Goal: Task Accomplishment & Management: Use online tool/utility

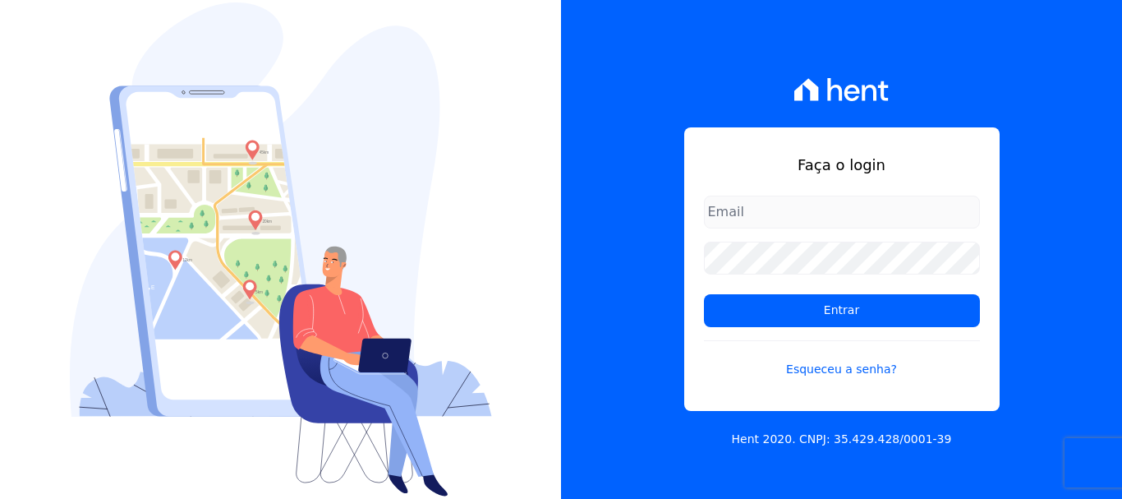
type input "[PERSON_NAME][EMAIL_ADDRESS][PERSON_NAME][DOMAIN_NAME]"
click at [910, 216] on input "[PERSON_NAME][EMAIL_ADDRESS][PERSON_NAME][DOMAIN_NAME]" at bounding box center [842, 212] width 276 height 33
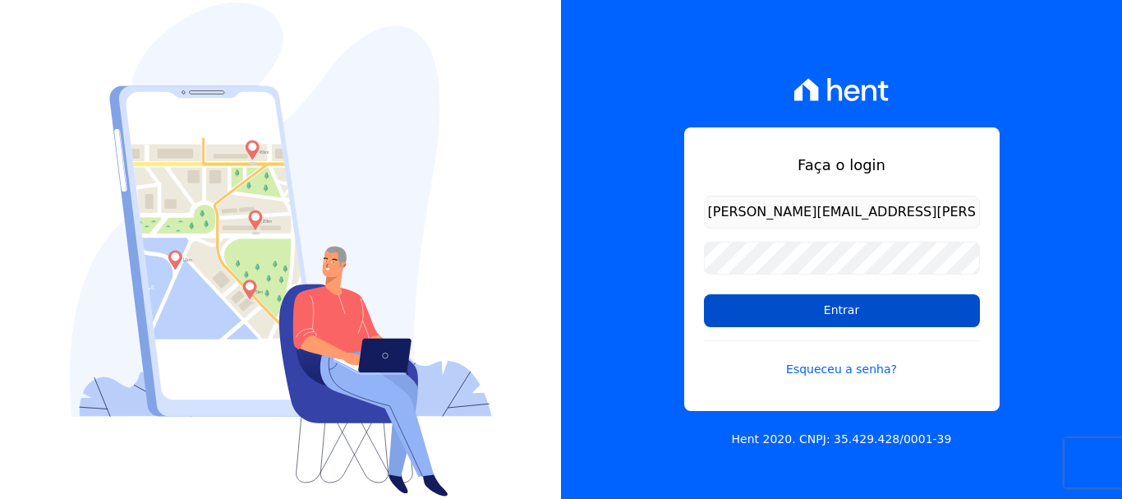
click at [808, 315] on input "Entrar" at bounding box center [842, 310] width 276 height 33
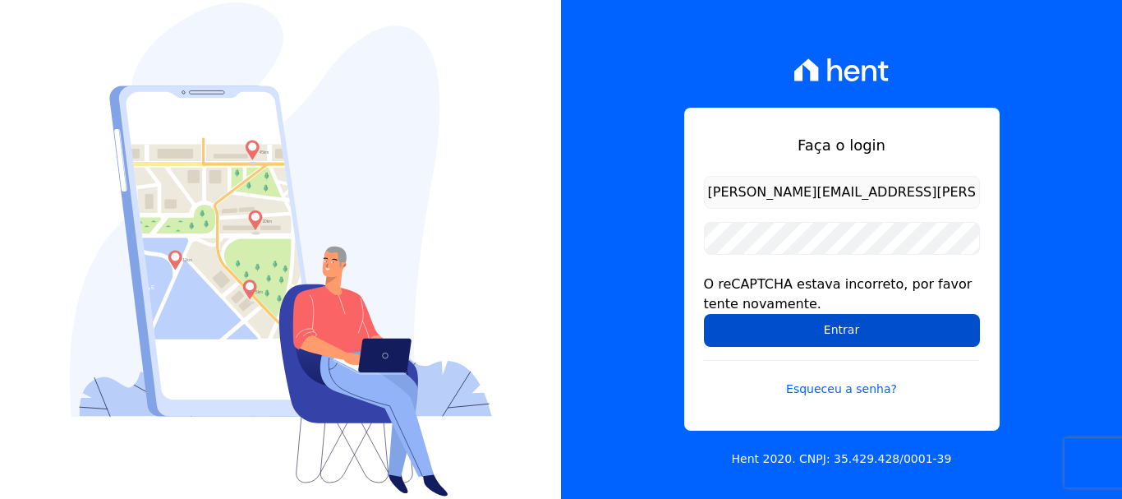
click at [785, 333] on input "Entrar" at bounding box center [842, 330] width 276 height 33
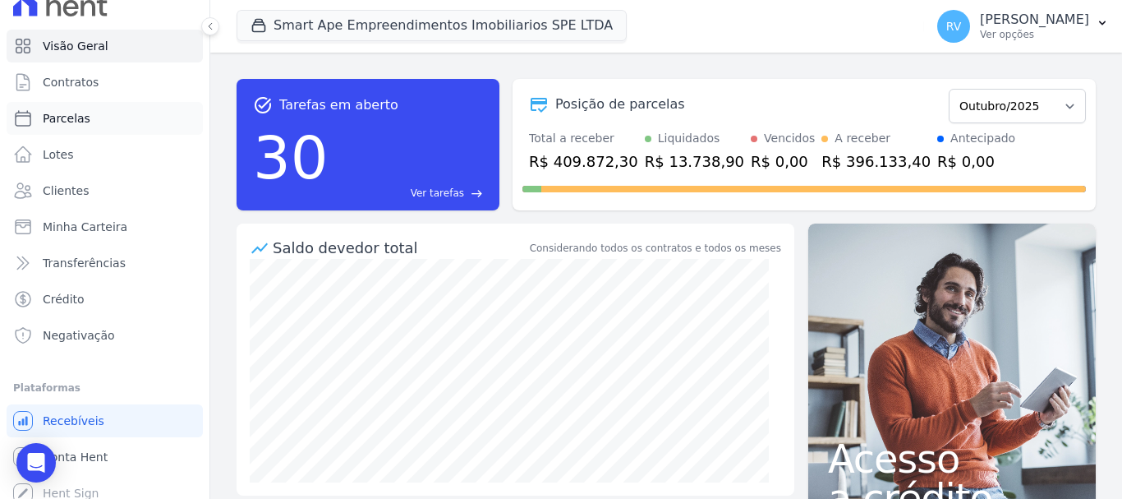
scroll to position [30, 0]
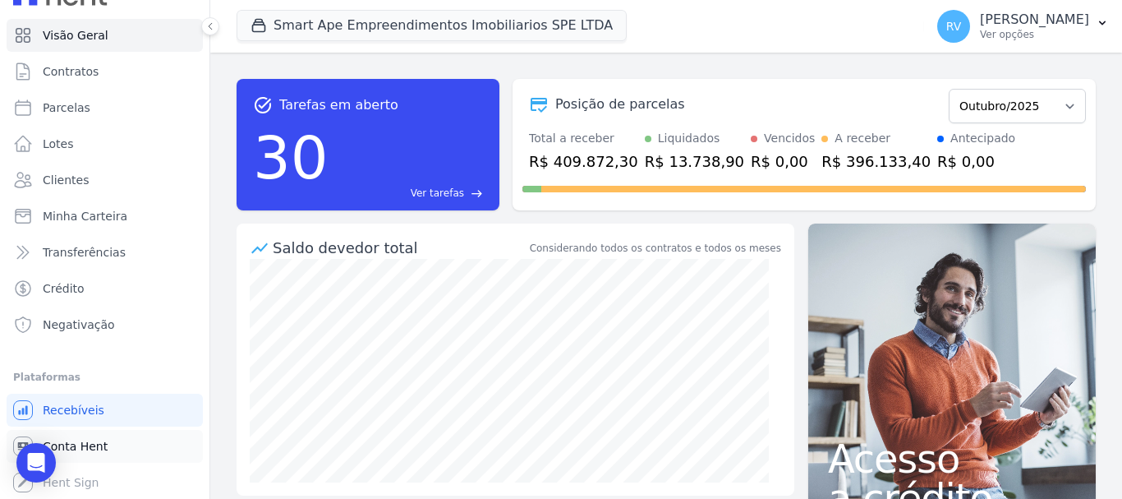
click at [83, 452] on span "Conta Hent" at bounding box center [75, 446] width 65 height 16
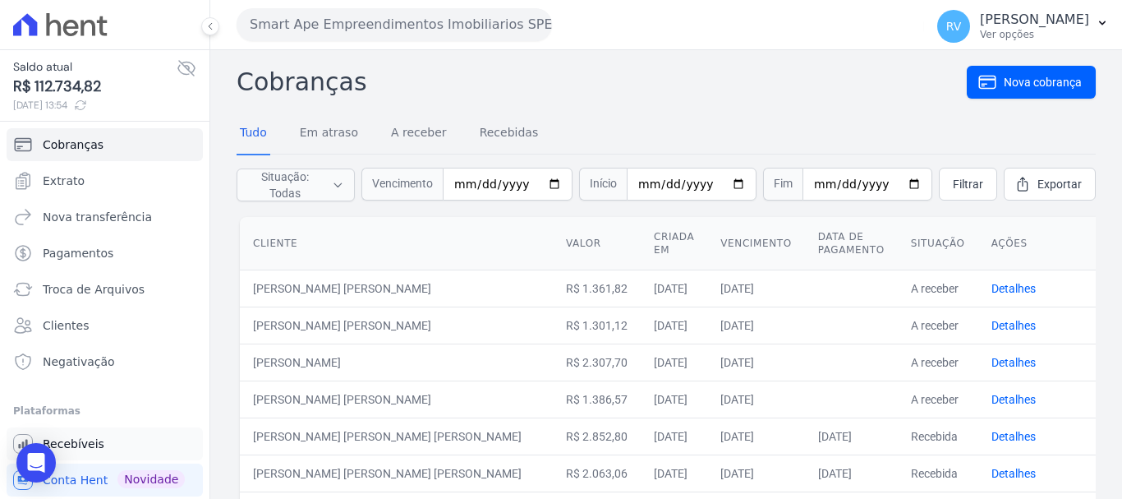
click at [104, 442] on link "Recebíveis" at bounding box center [105, 443] width 196 height 33
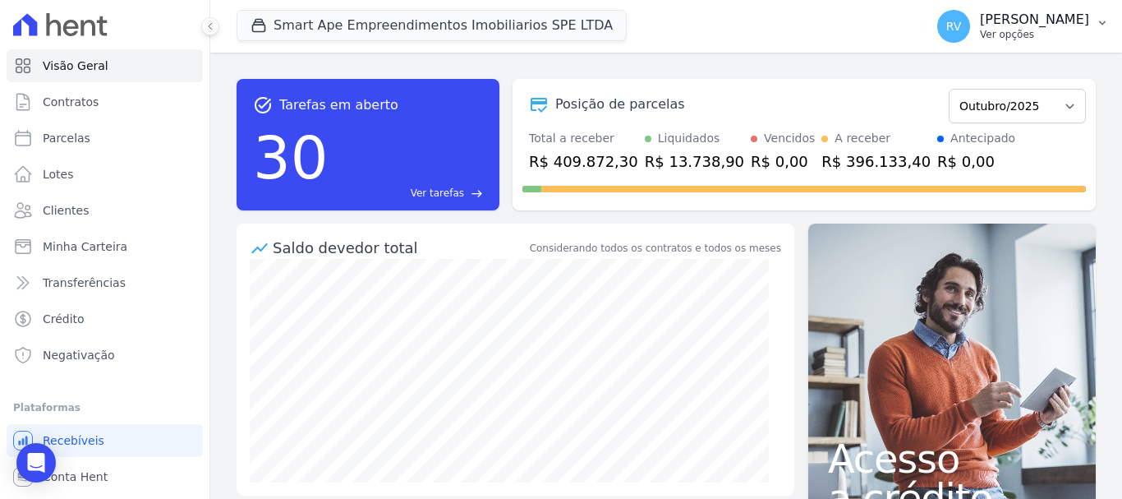
click at [1014, 28] on p "Ver opções" at bounding box center [1034, 34] width 109 height 13
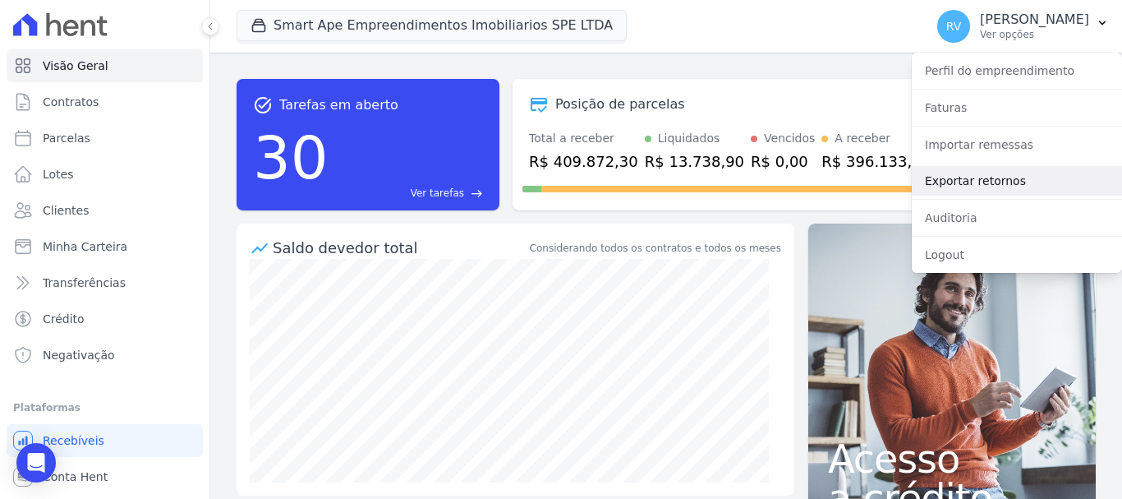
click at [991, 178] on link "Exportar retornos" at bounding box center [1017, 181] width 210 height 30
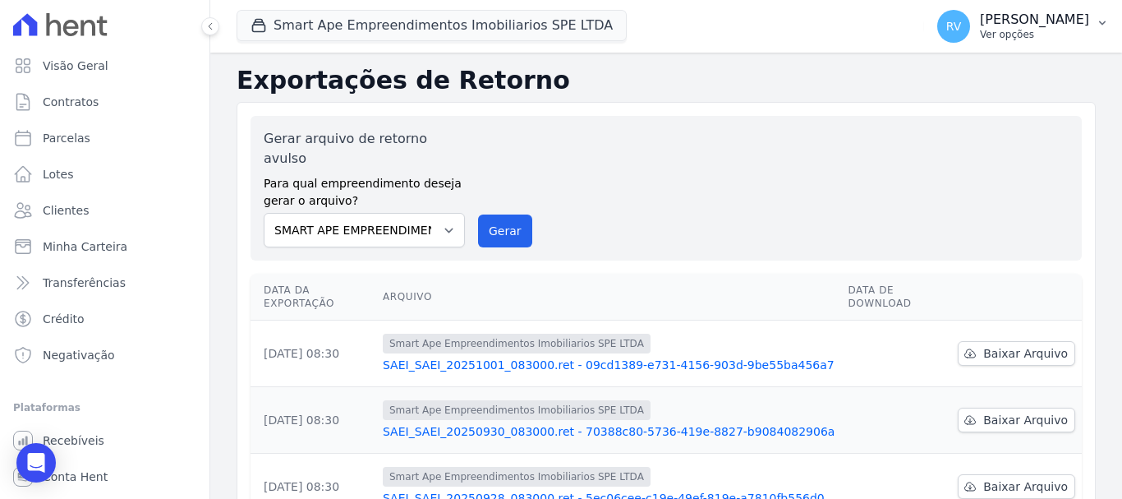
click at [1048, 8] on button "RV Rodrigo Villalva Ver opções" at bounding box center [1023, 26] width 198 height 46
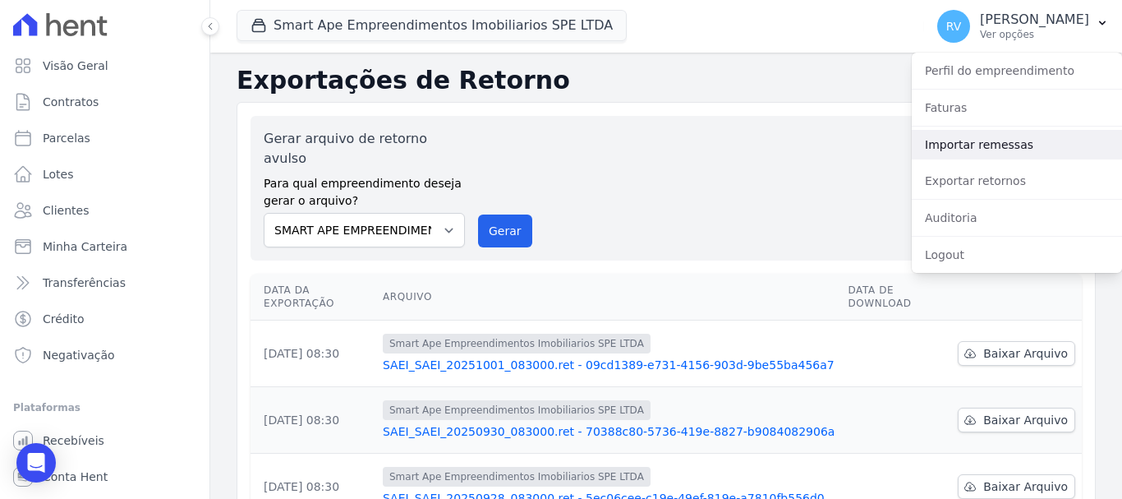
click at [1018, 148] on link "Importar remessas" at bounding box center [1017, 145] width 210 height 30
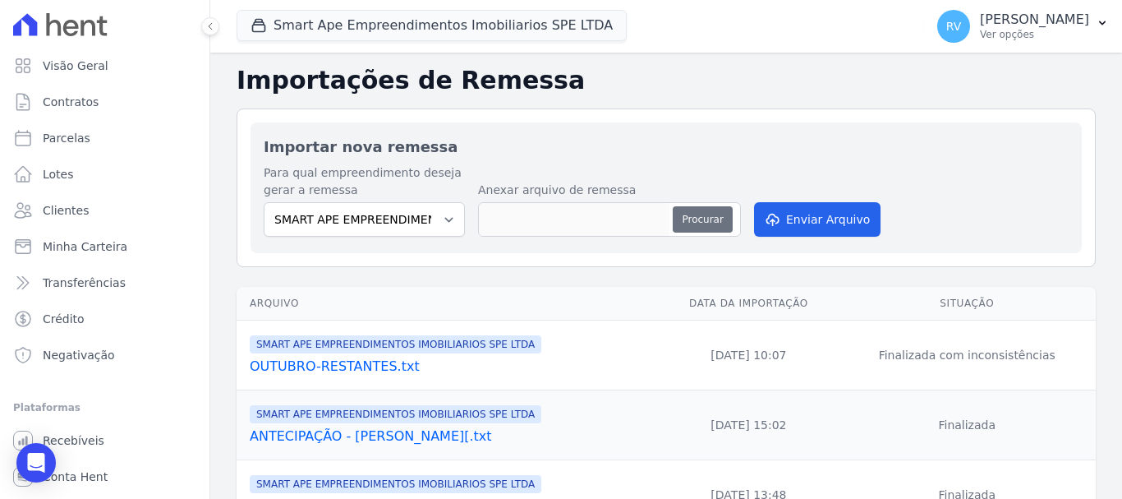
click at [701, 219] on button "Procurar" at bounding box center [702, 219] width 59 height 26
type input "Smart Ape.txt"
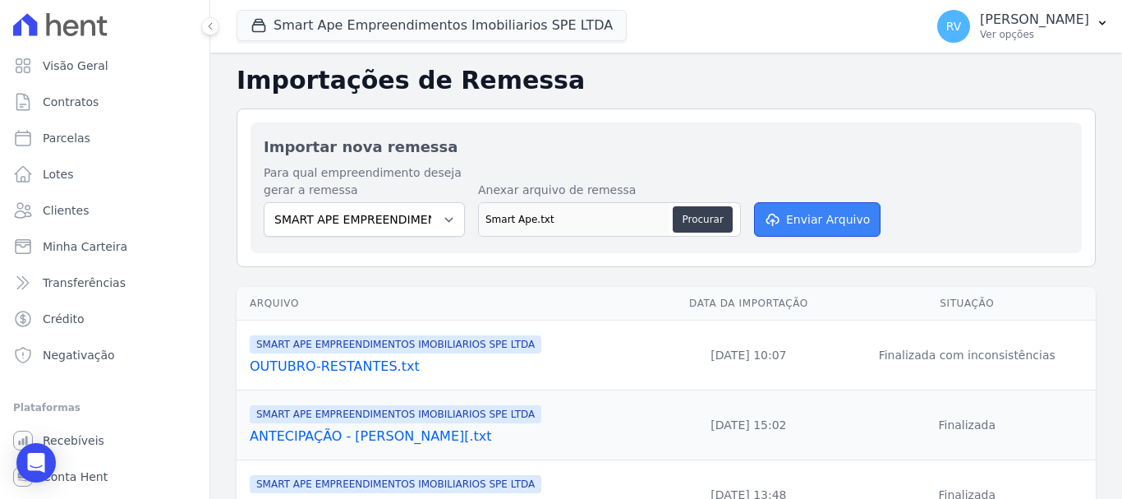
click at [790, 218] on button "Enviar Arquivo" at bounding box center [817, 219] width 127 height 35
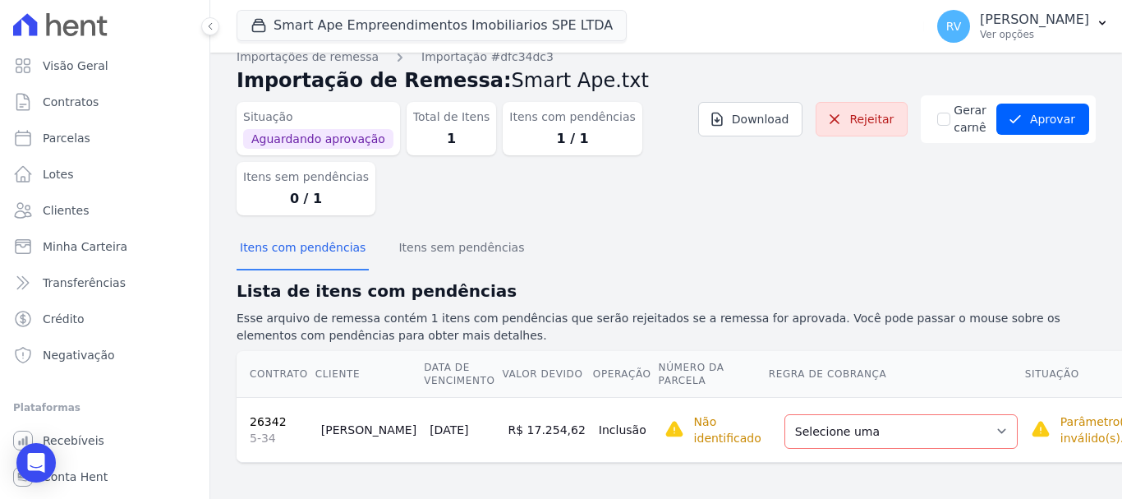
scroll to position [21, 0]
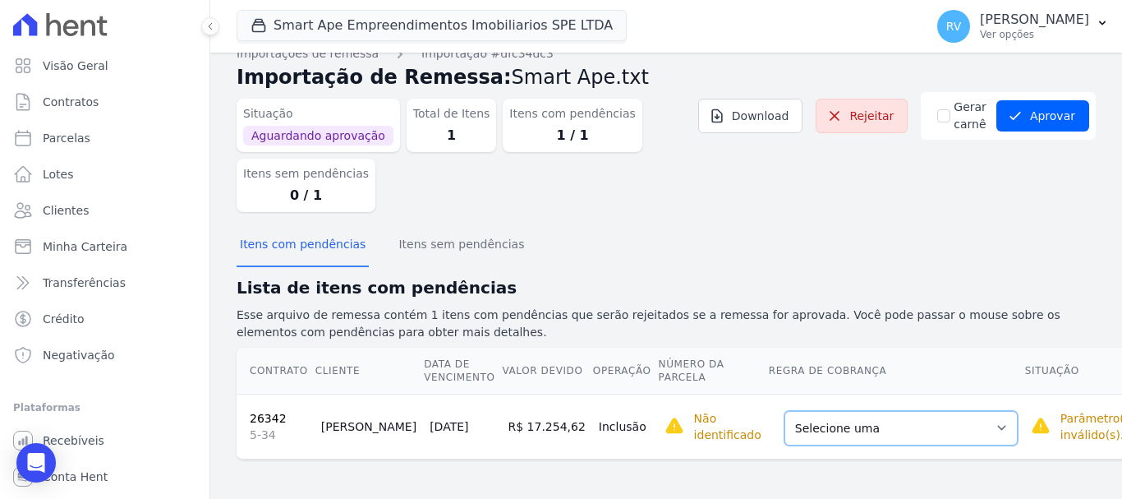
click at [933, 426] on select "Selecione uma Nova Parcela Avulsa Parcela Avulsa Existente Parcela Normal (37 X…" at bounding box center [901, 428] width 233 height 35
click at [942, 242] on div "Itens com pendências Itens sem pendências" at bounding box center [666, 245] width 859 height 40
click at [928, 431] on select "Selecione uma Nova Parcela Avulsa Parcela Avulsa Existente Parcela Normal (37 X…" at bounding box center [901, 428] width 233 height 35
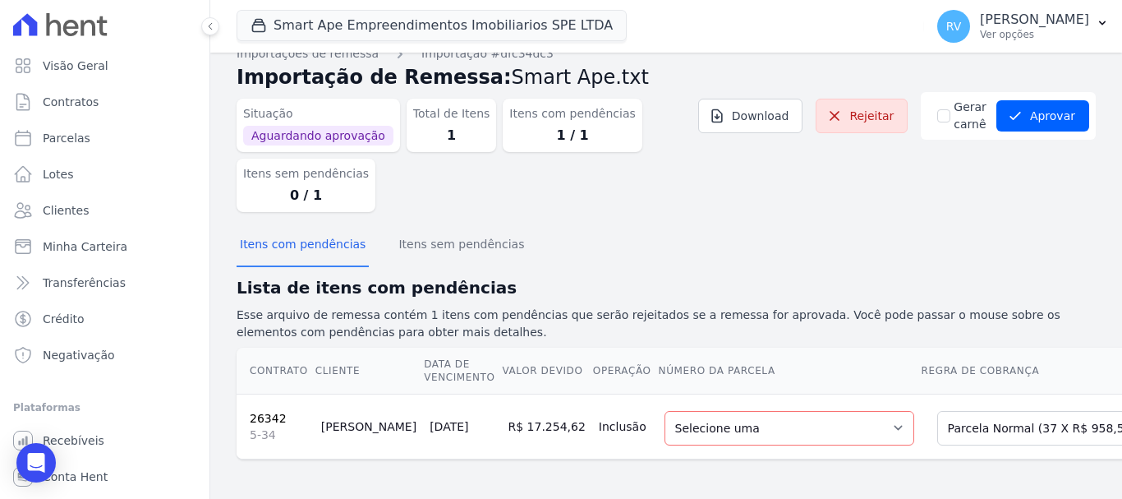
scroll to position [34, 0]
click at [806, 416] on select "Selecione uma 7 - 05/11/2025 - R$ 958,59 - Agendado 8 - 05/12/2025 - R$ 958,59 …" at bounding box center [790, 428] width 250 height 35
click at [1060, 412] on select "Selecione uma Nova Parcela Avulsa Parcela Avulsa Existente Parcela Normal (37 X…" at bounding box center [1053, 428] width 233 height 35
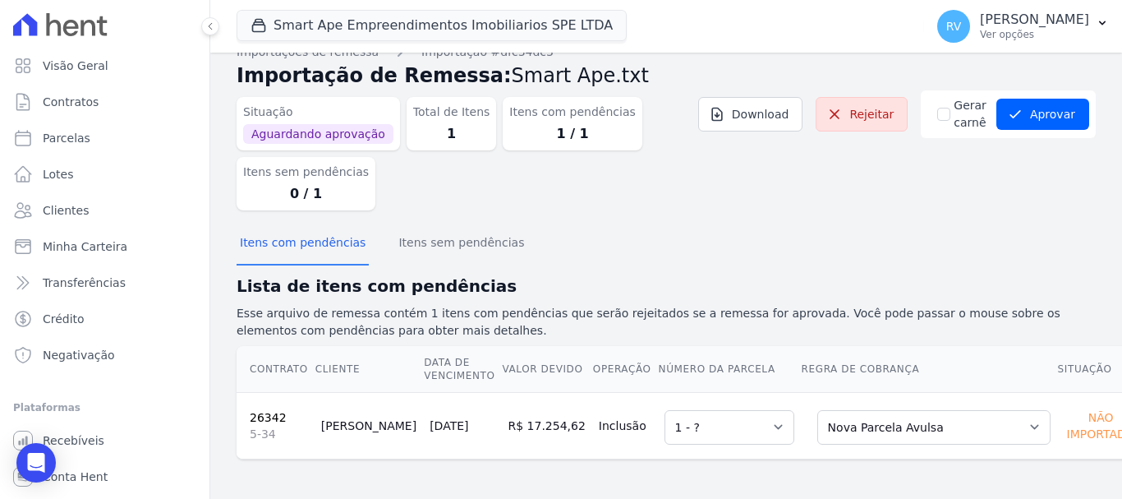
scroll to position [23, 0]
click at [725, 426] on select "Selecione uma 1 - ?" at bounding box center [730, 427] width 130 height 35
click at [963, 428] on select "Selecione uma Nova Parcela Avulsa Parcela Avulsa Existente Parcela Normal (37 X…" at bounding box center [934, 427] width 233 height 35
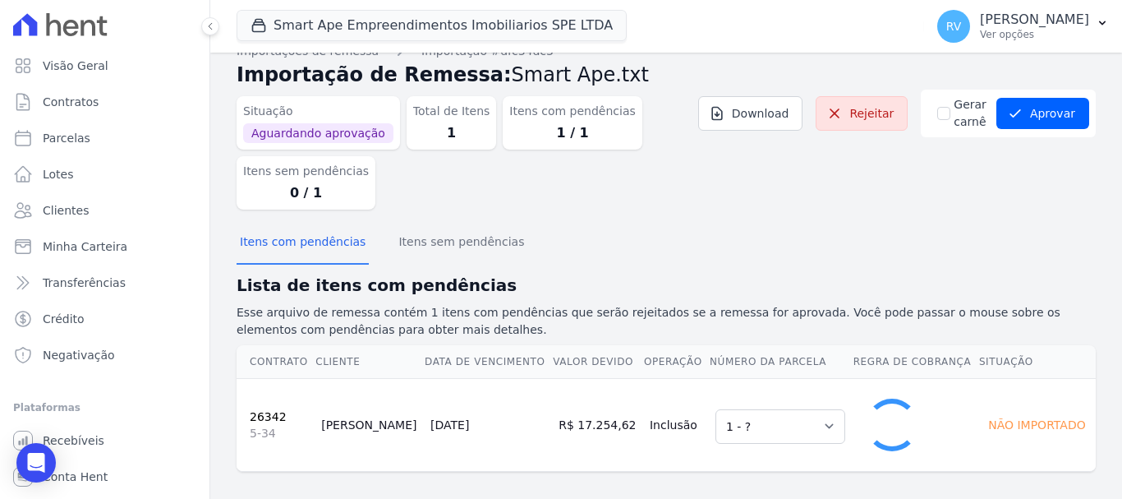
select select "0"
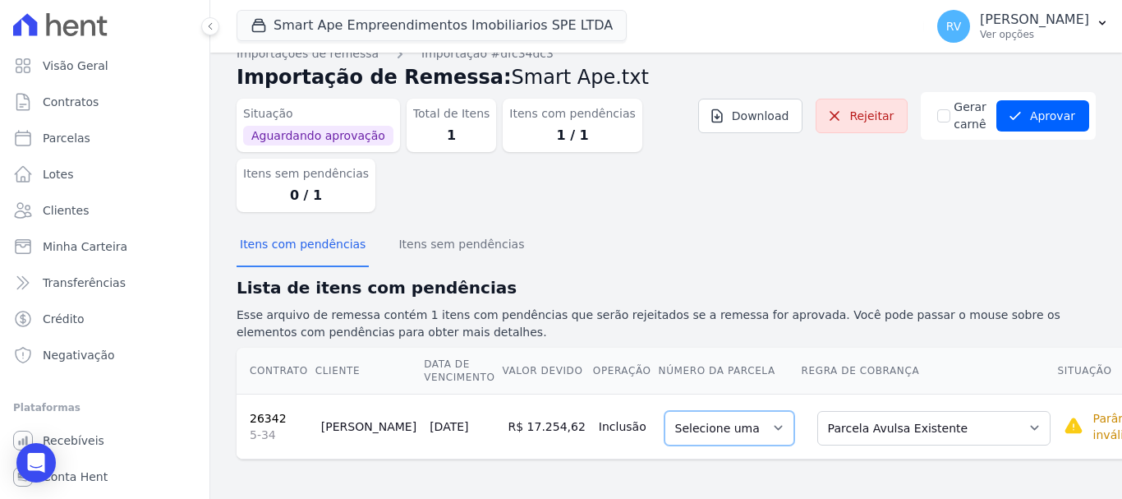
click at [707, 426] on select "Selecione uma" at bounding box center [730, 428] width 130 height 35
click at [703, 425] on select "Selecione uma" at bounding box center [730, 428] width 130 height 35
click at [665, 430] on select "Selecione uma" at bounding box center [730, 428] width 130 height 35
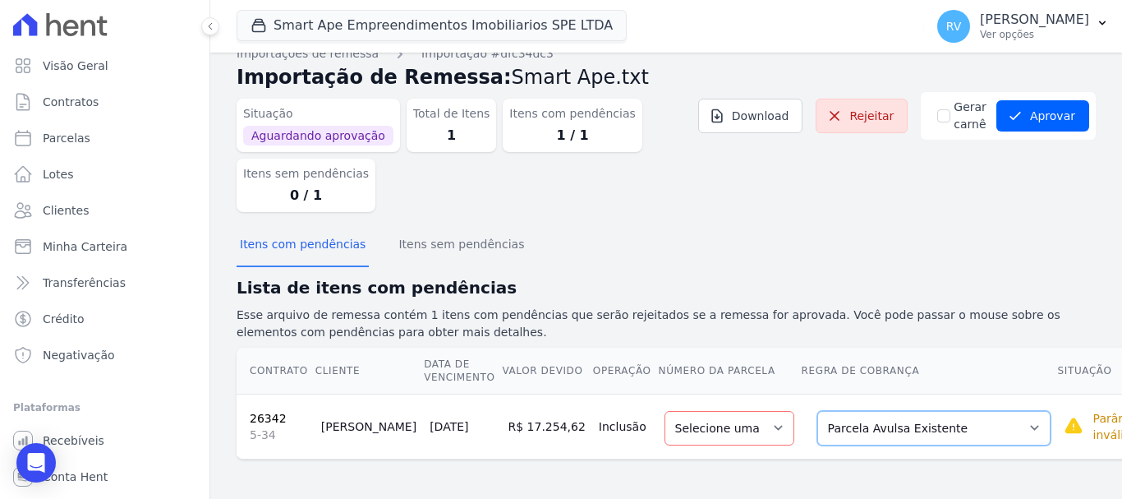
click at [925, 422] on select "Selecione uma Nova Parcela Avulsa Parcela Avulsa Existente Parcela Normal (37 X…" at bounding box center [934, 428] width 233 height 35
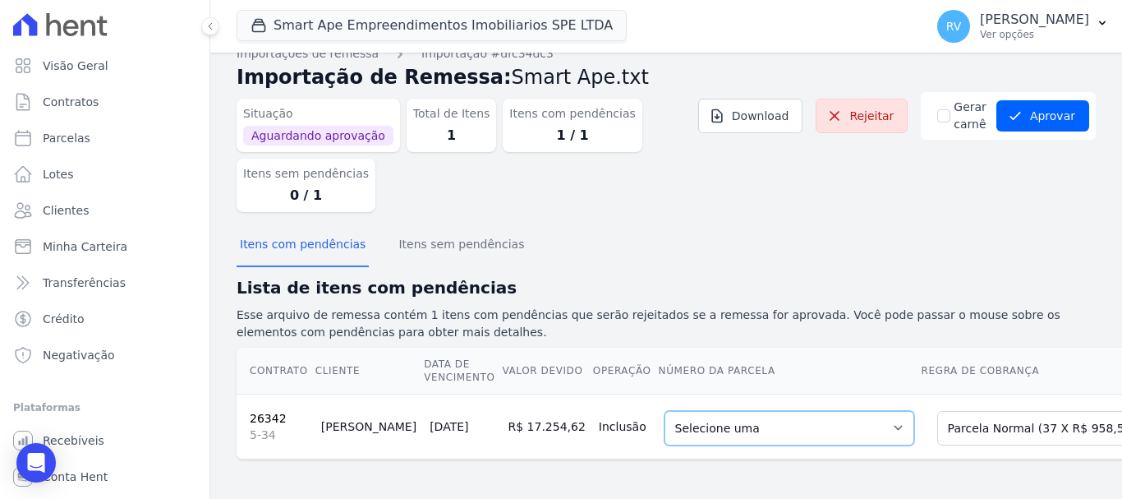
click at [787, 430] on select "Selecione uma 7 - 05/11/2025 - R$ 958,59 - Agendado 8 - 05/12/2025 - R$ 958,59 …" at bounding box center [790, 428] width 250 height 35
click at [827, 426] on select "Selecione uma 7 - 05/11/2025 - R$ 958,59 - Agendado 8 - 05/12/2025 - R$ 958,59 …" at bounding box center [790, 428] width 250 height 35
click at [831, 428] on select "Selecione uma 7 - 05/11/2025 - R$ 958,59 - Agendado 8 - 05/12/2025 - R$ 958,59 …" at bounding box center [790, 428] width 250 height 35
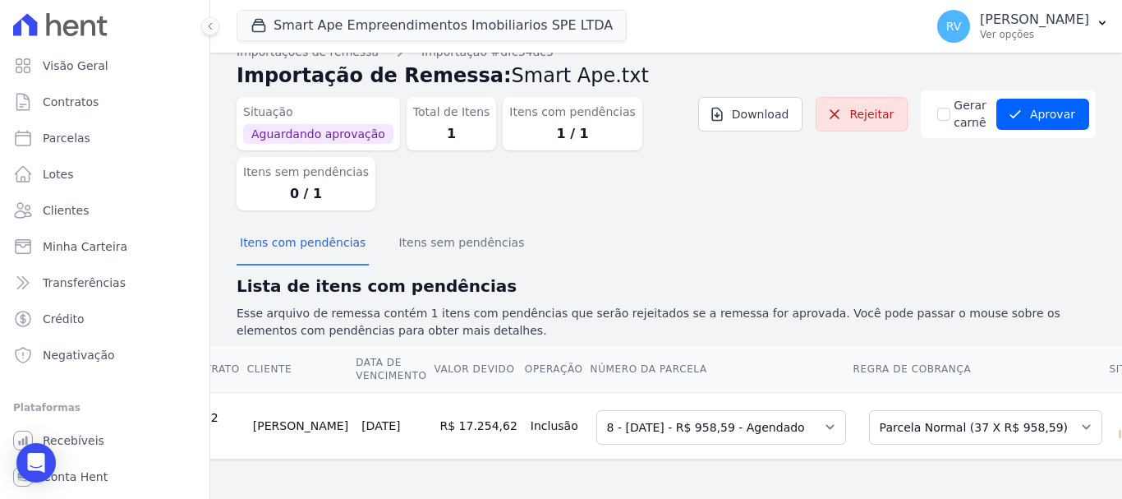
scroll to position [0, 84]
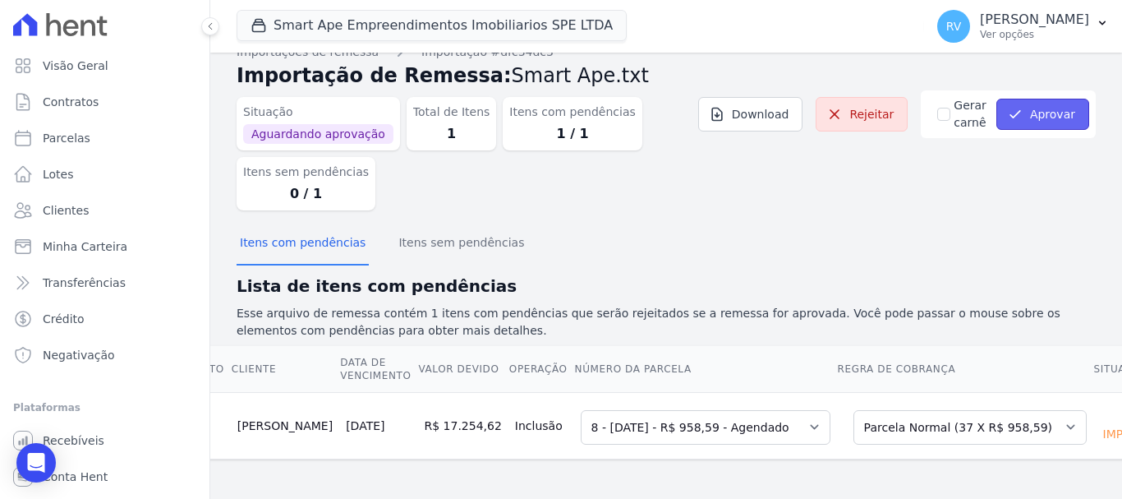
click at [1033, 103] on button "Aprovar" at bounding box center [1043, 114] width 93 height 31
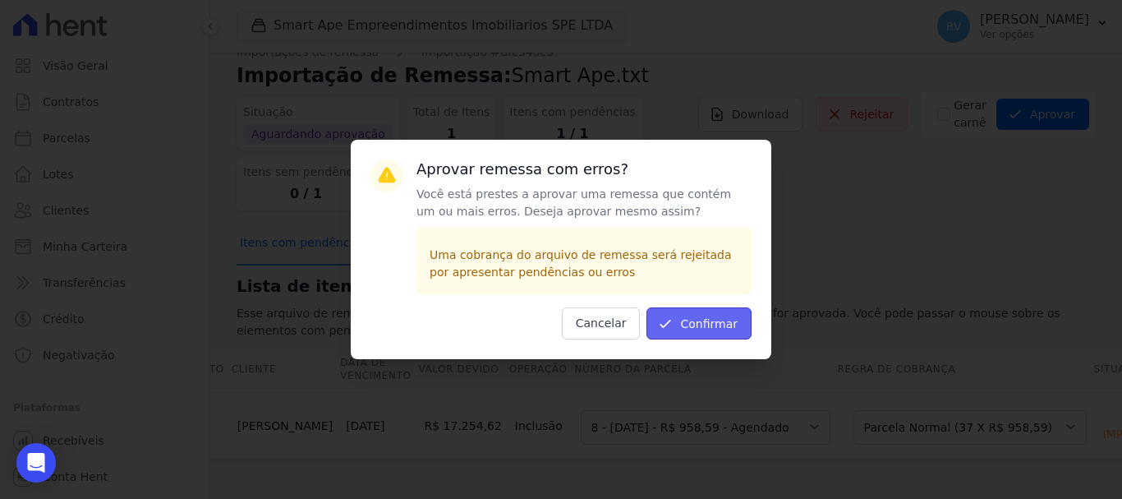
click at [687, 319] on button "Confirmar" at bounding box center [699, 323] width 105 height 32
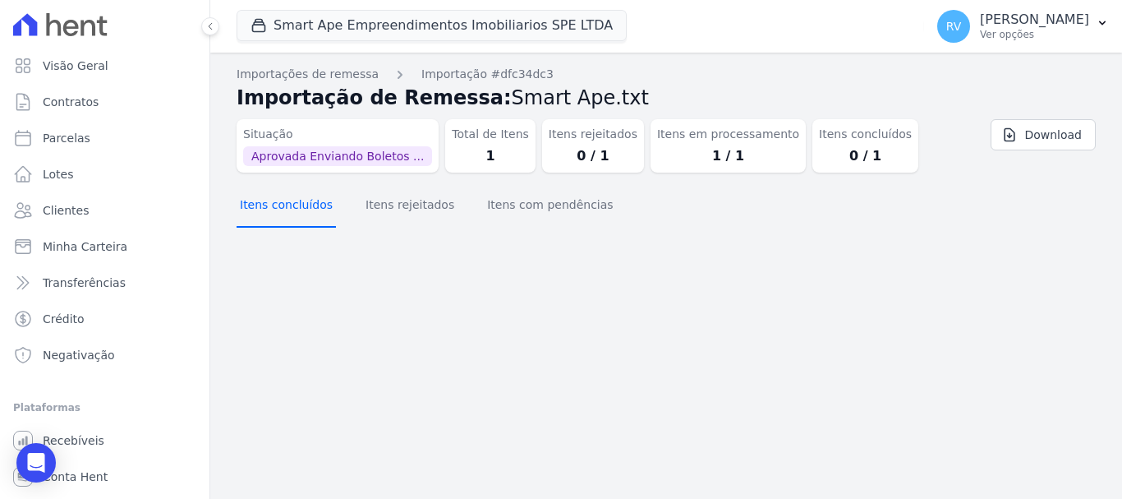
click at [299, 202] on button "Itens concluídos" at bounding box center [286, 206] width 99 height 43
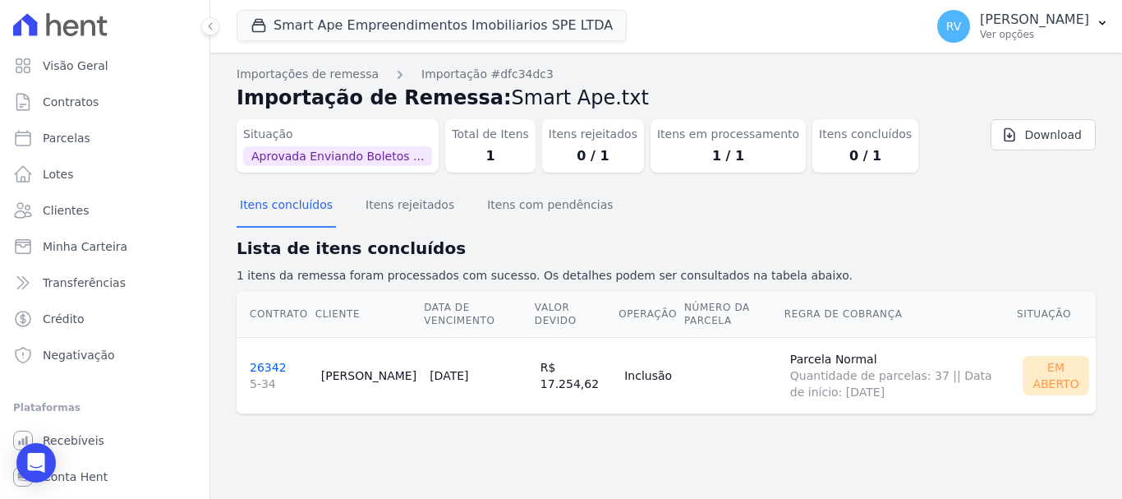
click at [272, 364] on link "26342 5-34" at bounding box center [279, 376] width 58 height 31
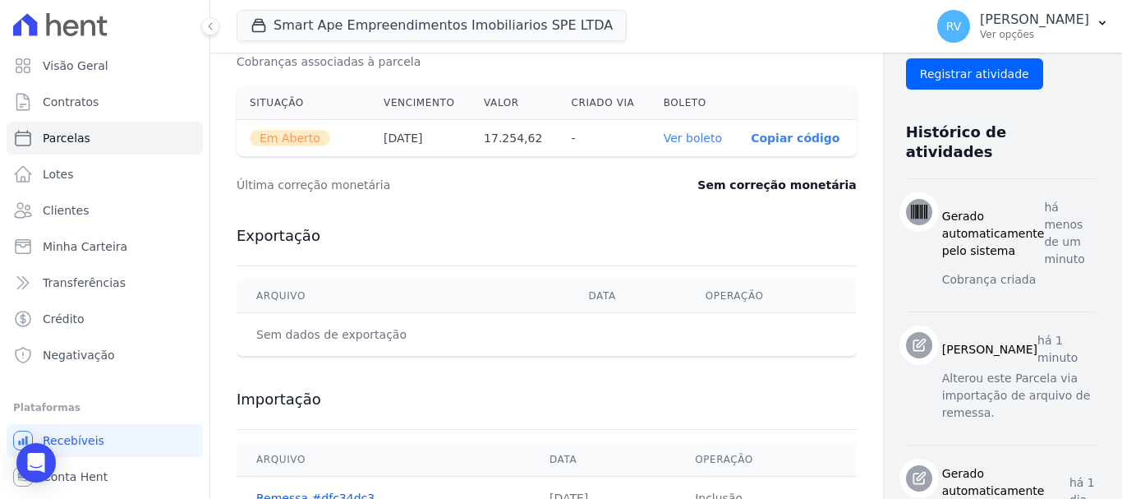
scroll to position [411, 0]
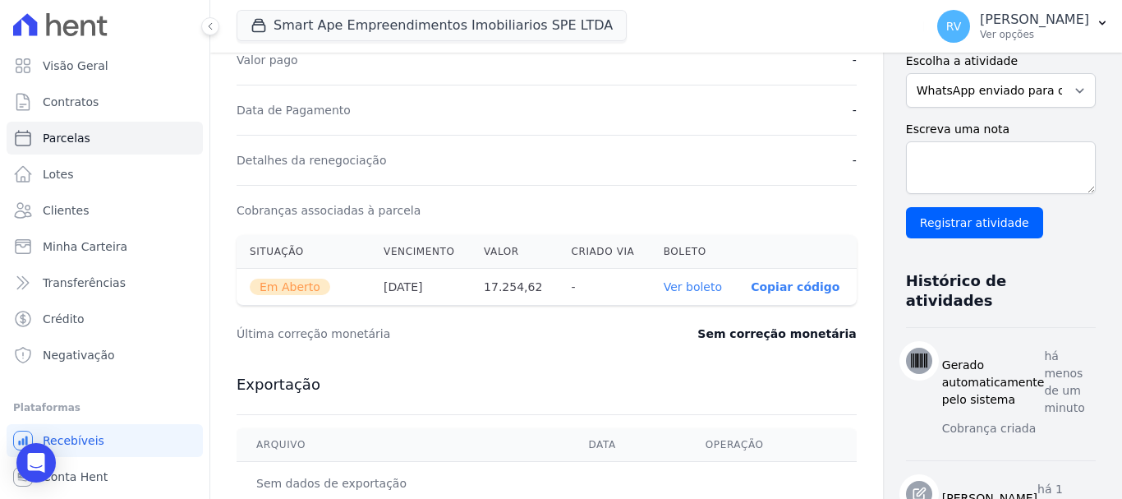
click at [664, 289] on link "Ver boleto" at bounding box center [693, 286] width 58 height 13
